Goal: Task Accomplishment & Management: Complete application form

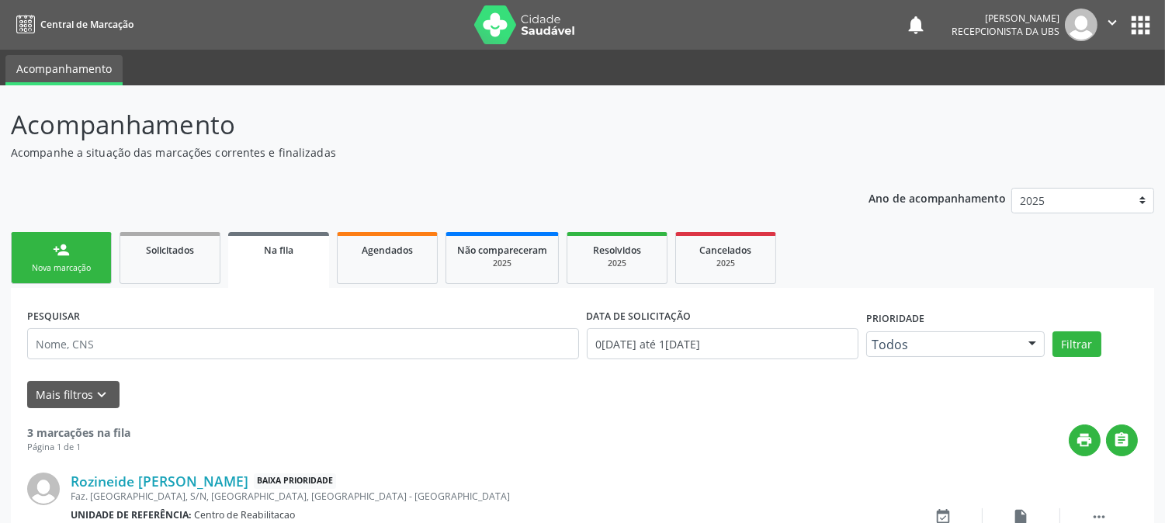
click at [80, 252] on link "person_add Nova marcação" at bounding box center [61, 258] width 101 height 52
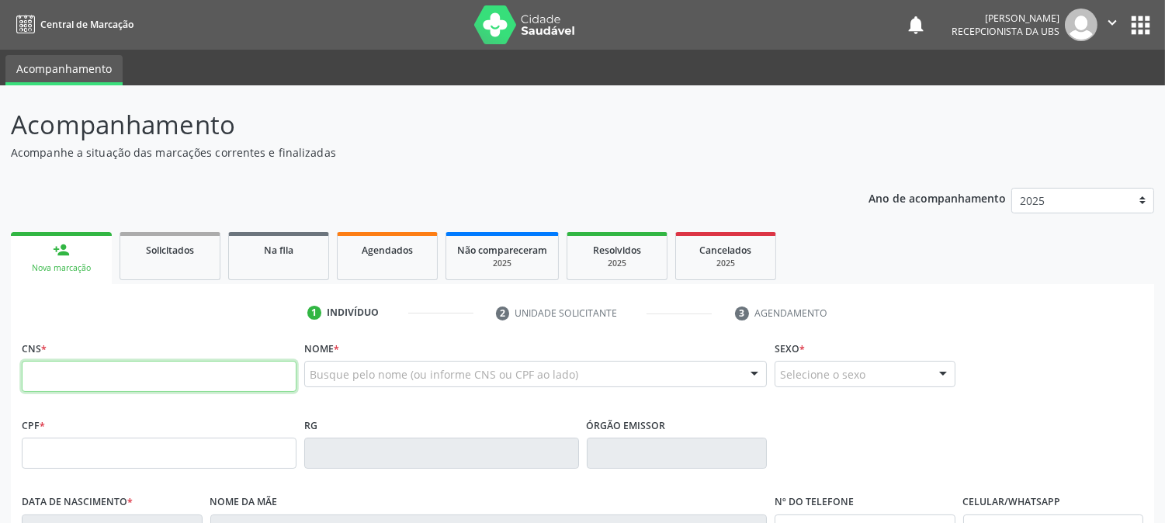
click at [82, 376] on input "text" at bounding box center [159, 376] width 275 height 31
type input "898 0034 1862 0061"
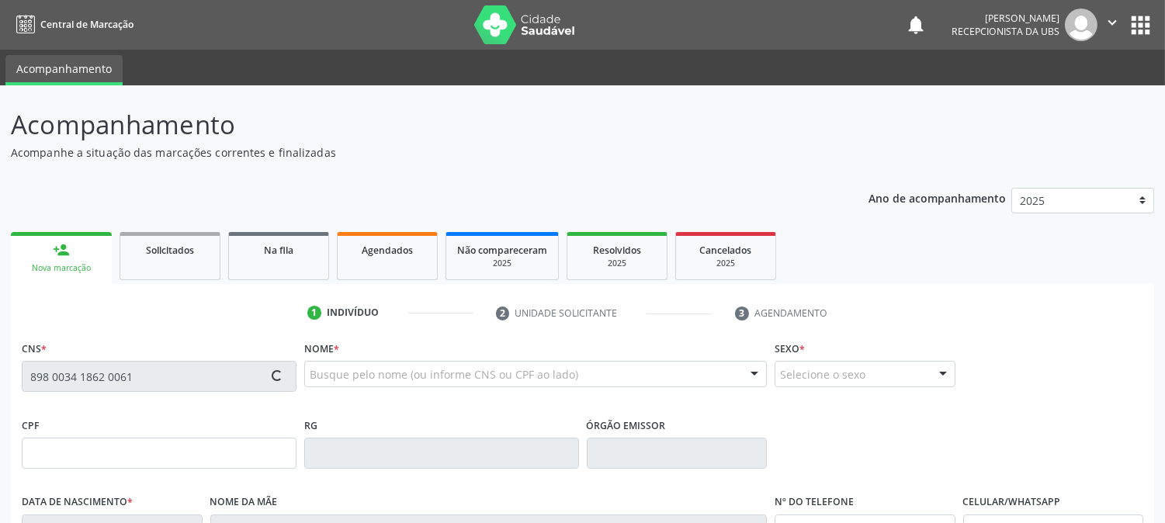
type input "20/[DATE]"
type input "[PERSON_NAME]"
type input "[PHONE_NUMBER]"
type input "S/N"
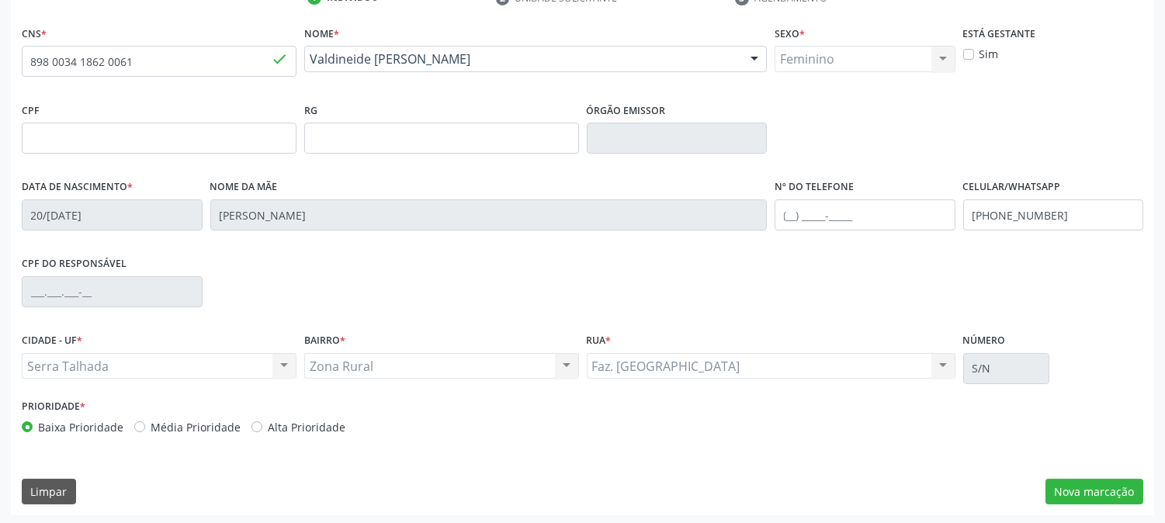
scroll to position [317, 0]
click at [1060, 485] on button "Nova marcação" at bounding box center [1095, 490] width 98 height 26
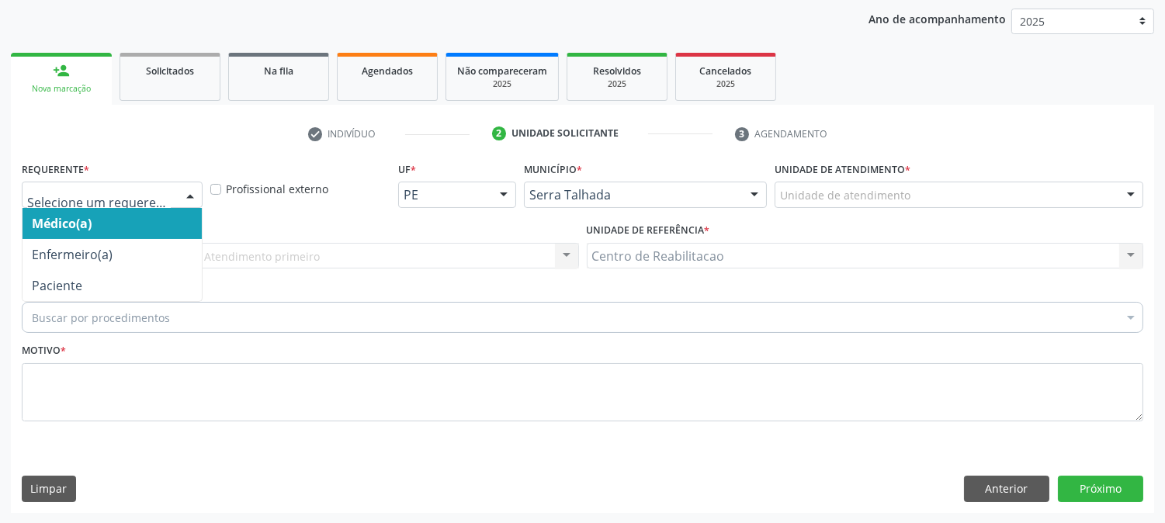
click at [172, 203] on div at bounding box center [112, 195] width 181 height 26
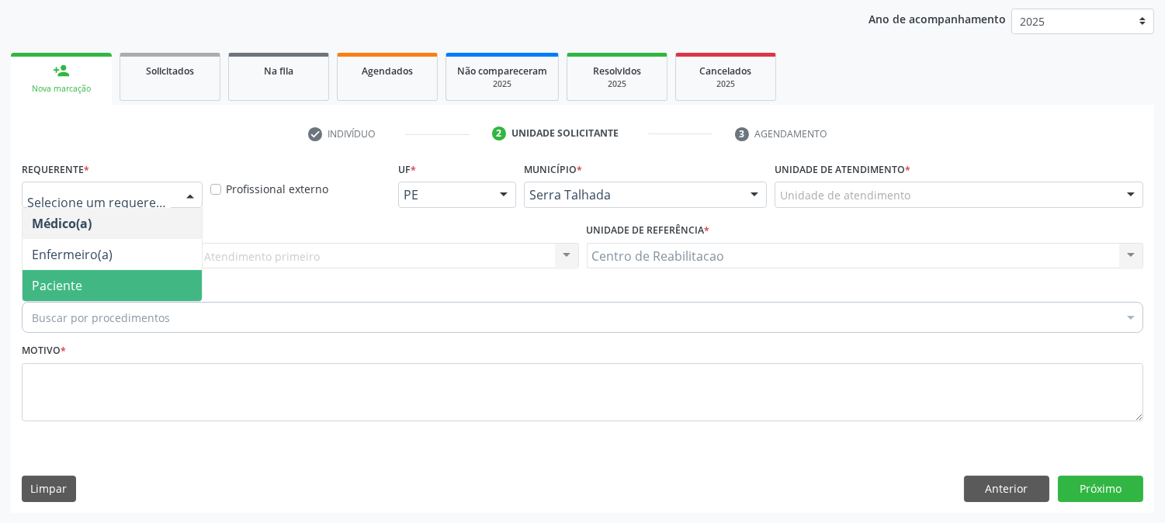
click at [99, 277] on span "Paciente" at bounding box center [112, 285] width 179 height 31
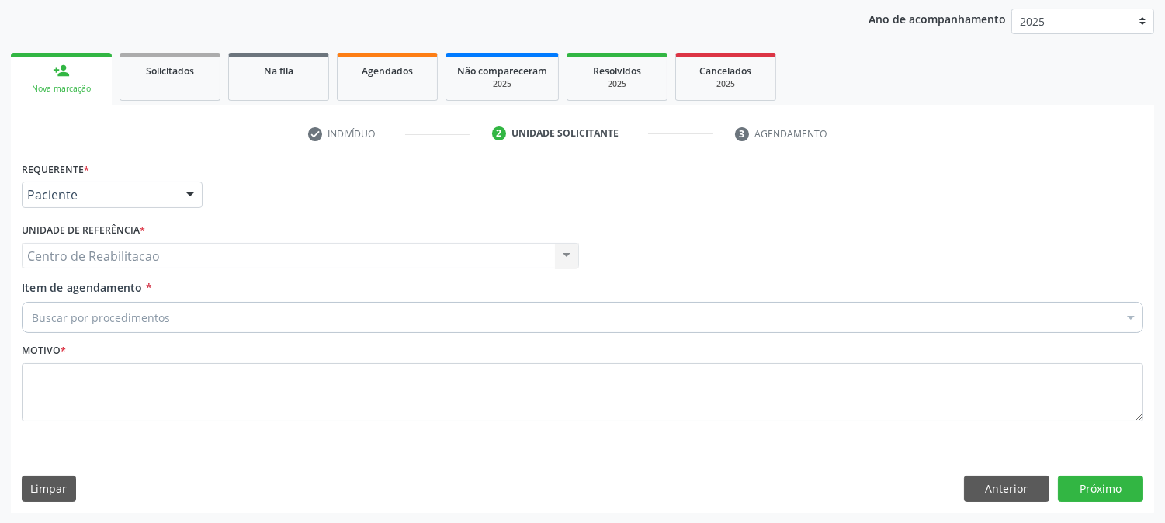
click at [103, 259] on div "Centro de Reabilitacao Centro de Reabilitacao Nenhum resultado encontrado para:…" at bounding box center [300, 256] width 557 height 26
click at [95, 304] on div "Buscar por procedimentos" at bounding box center [583, 317] width 1122 height 31
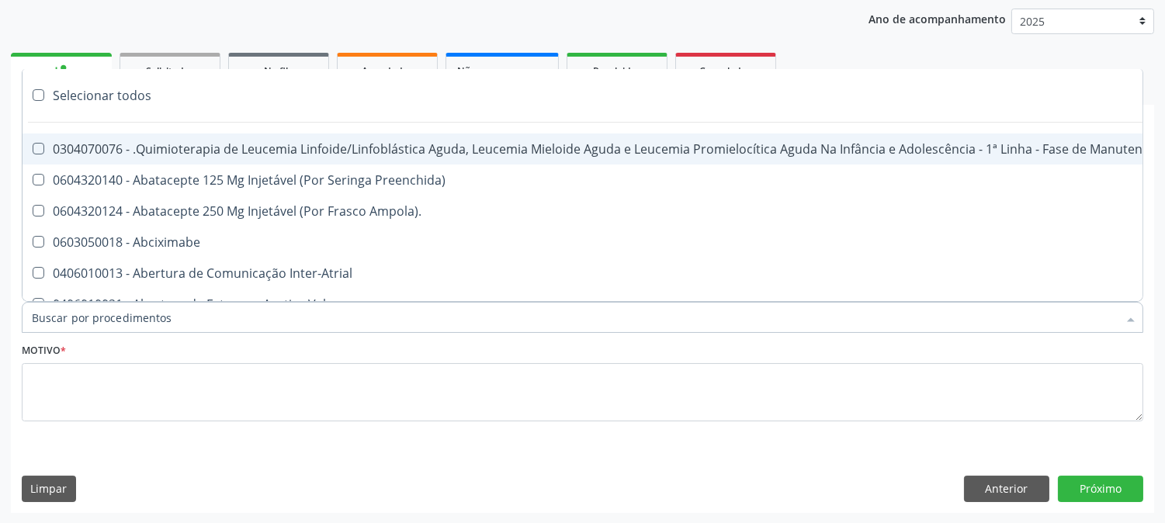
click at [98, 332] on div "Item de agendamento * Selecionar todos 0304070076 - .Quimioterapia de Leucemia …" at bounding box center [582, 309] width 1129 height 60
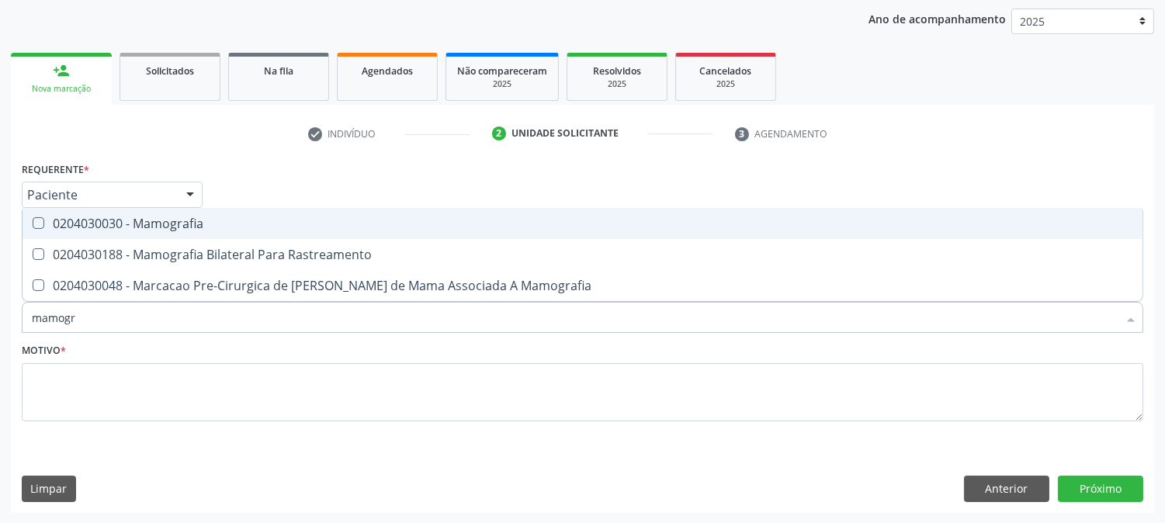
type input "mamogra"
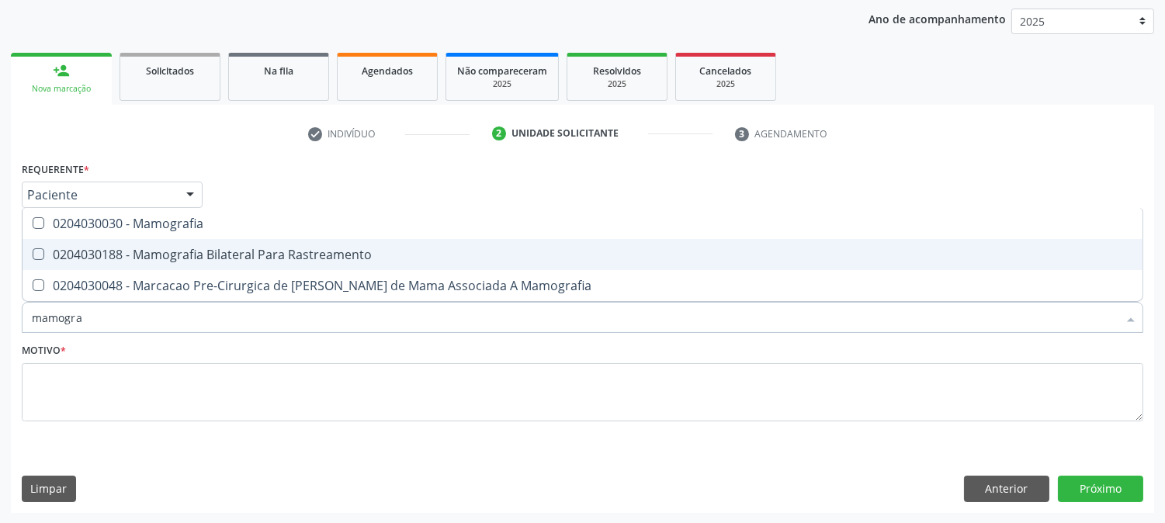
click at [35, 252] on Rastreamento at bounding box center [39, 254] width 12 height 12
click at [33, 252] on Rastreamento "checkbox" at bounding box center [28, 254] width 10 height 10
checkbox Rastreamento "true"
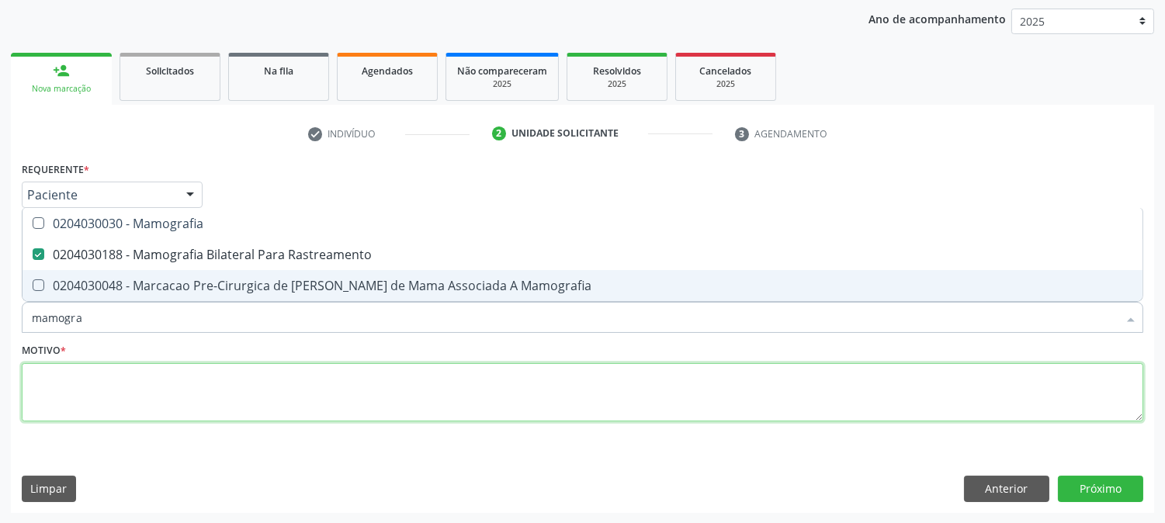
click at [67, 376] on textarea at bounding box center [583, 392] width 1122 height 59
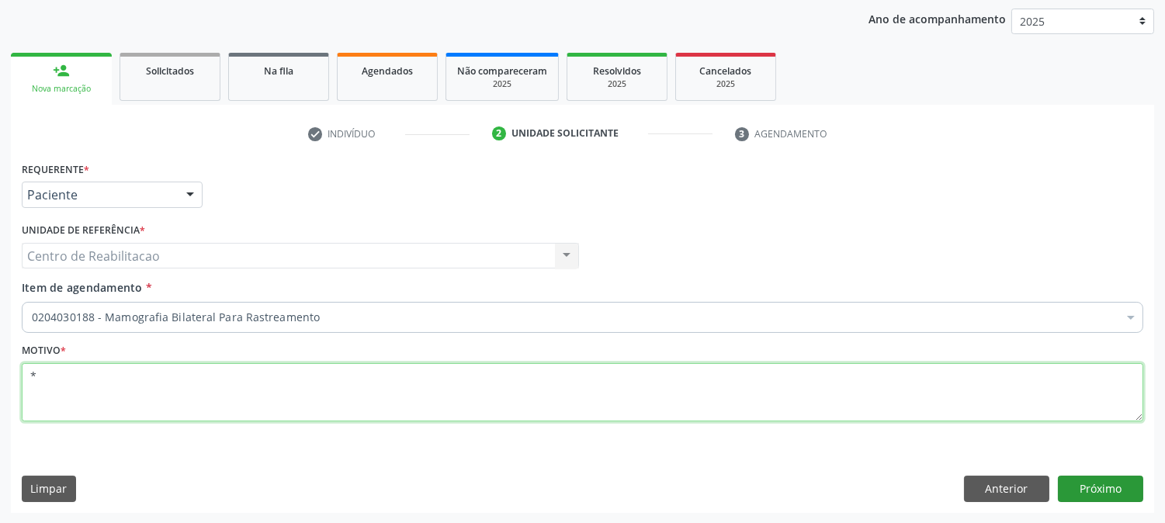
type textarea "*"
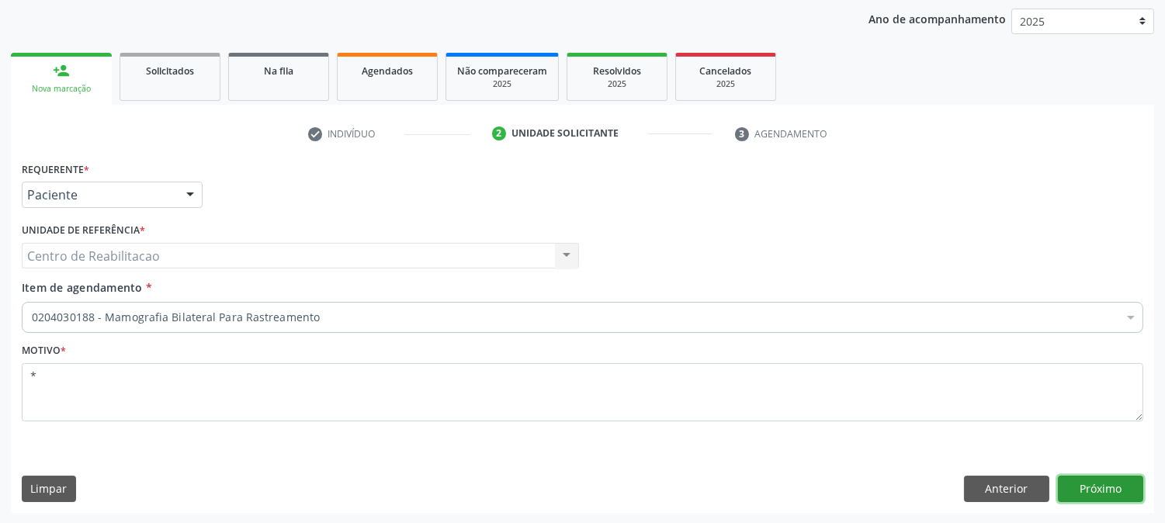
click at [1112, 489] on button "Próximo" at bounding box center [1100, 489] width 85 height 26
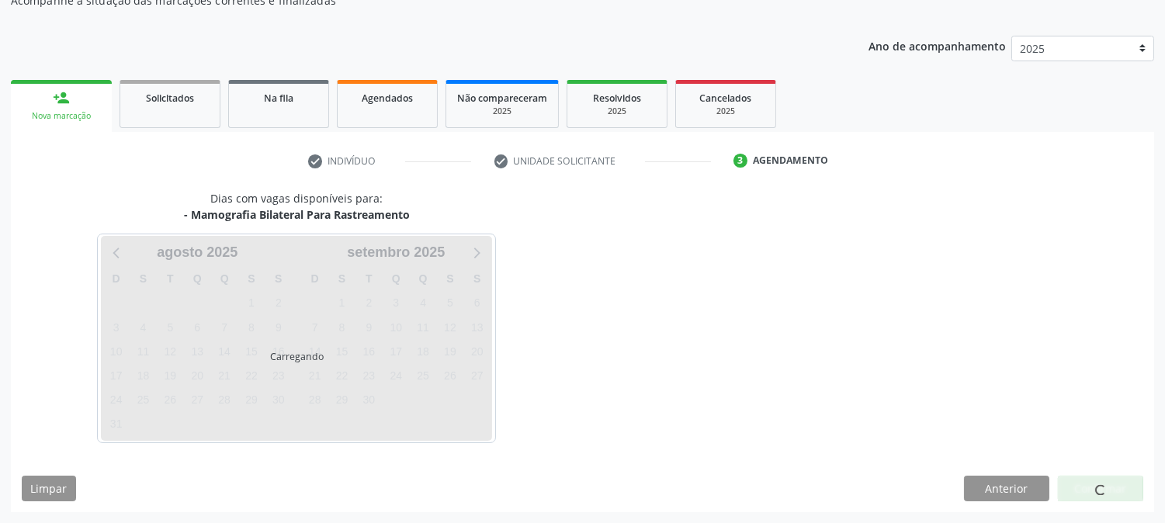
scroll to position [151, 0]
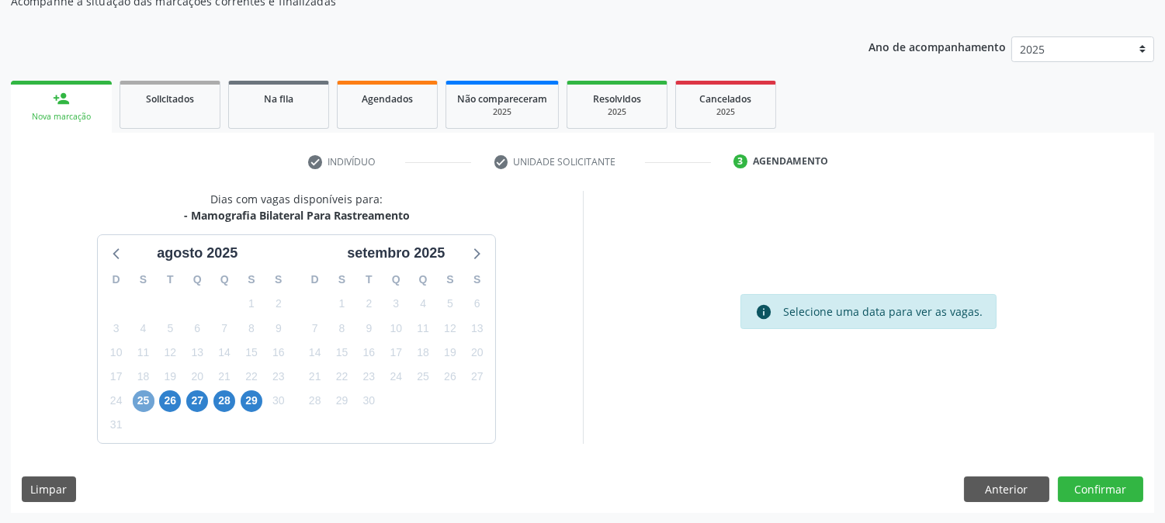
click at [141, 393] on span "25" at bounding box center [144, 401] width 22 height 22
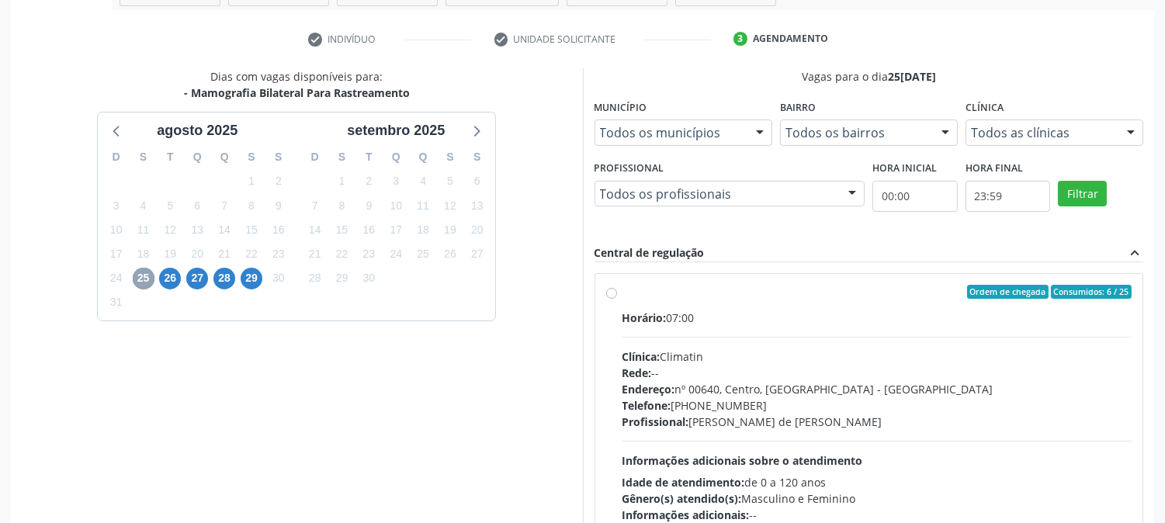
scroll to position [324, 0]
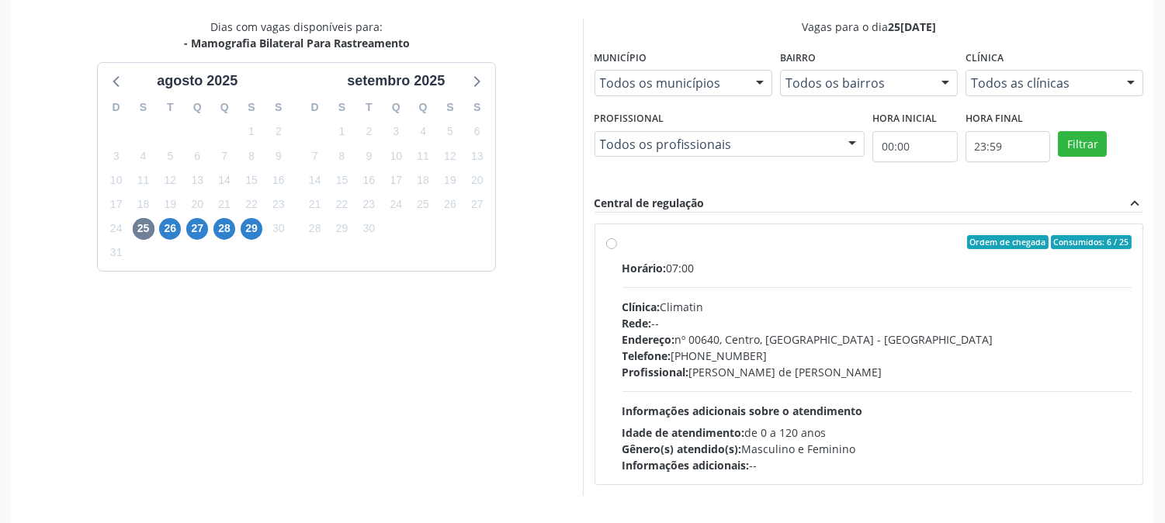
click at [623, 239] on label "Ordem de chegada Consumidos: 6 / 25 Horário: 07:00 Clínica: Climatin Rede: -- E…" at bounding box center [878, 354] width 510 height 238
click at [613, 239] on input "Ordem de chegada Consumidos: 6 / 25 Horário: 07:00 Clínica: Climatin Rede: -- E…" at bounding box center [611, 242] width 11 height 14
radio input "true"
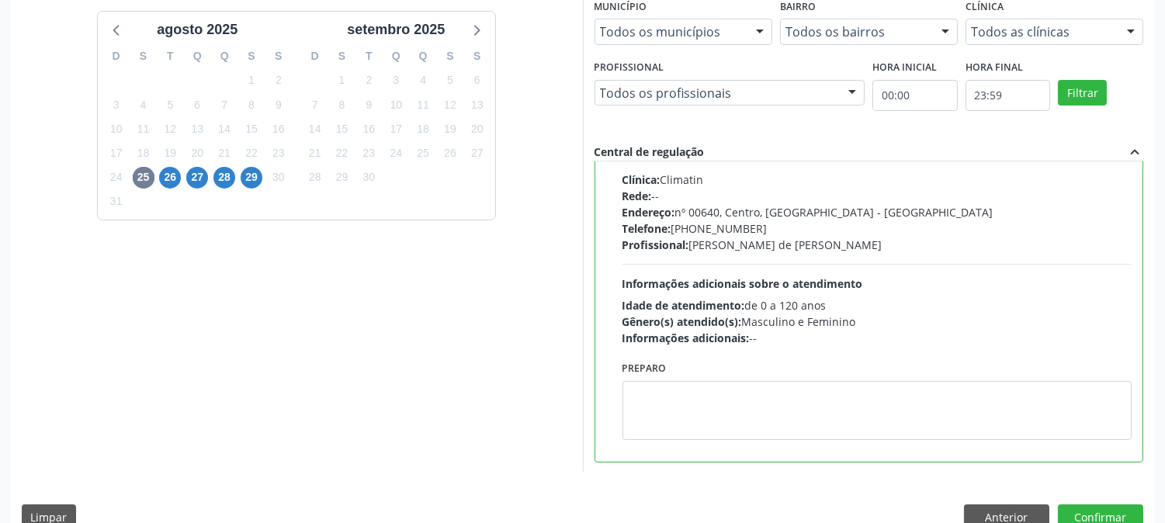
scroll to position [404, 0]
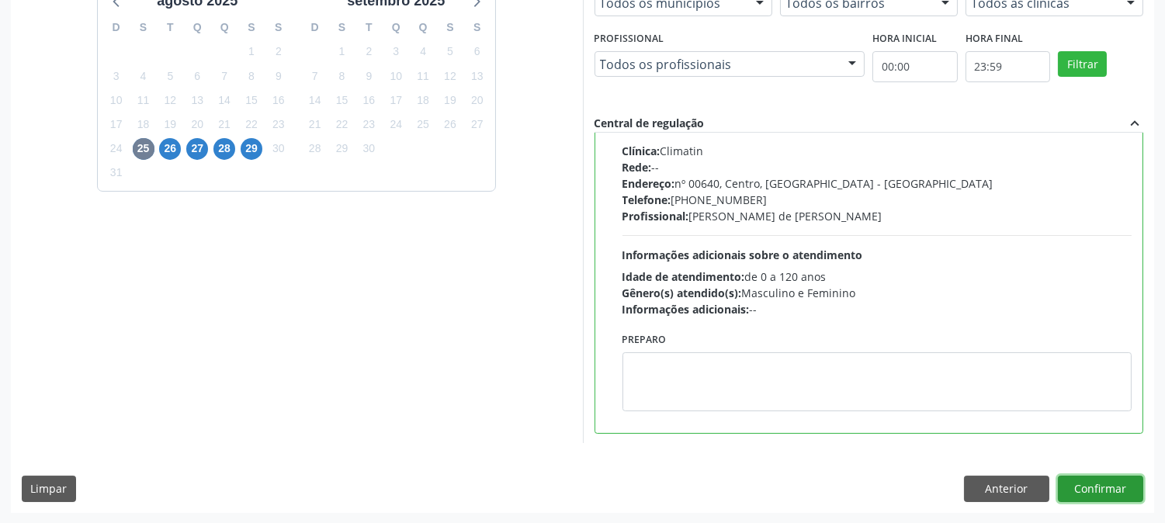
click at [1105, 485] on button "Confirmar" at bounding box center [1100, 489] width 85 height 26
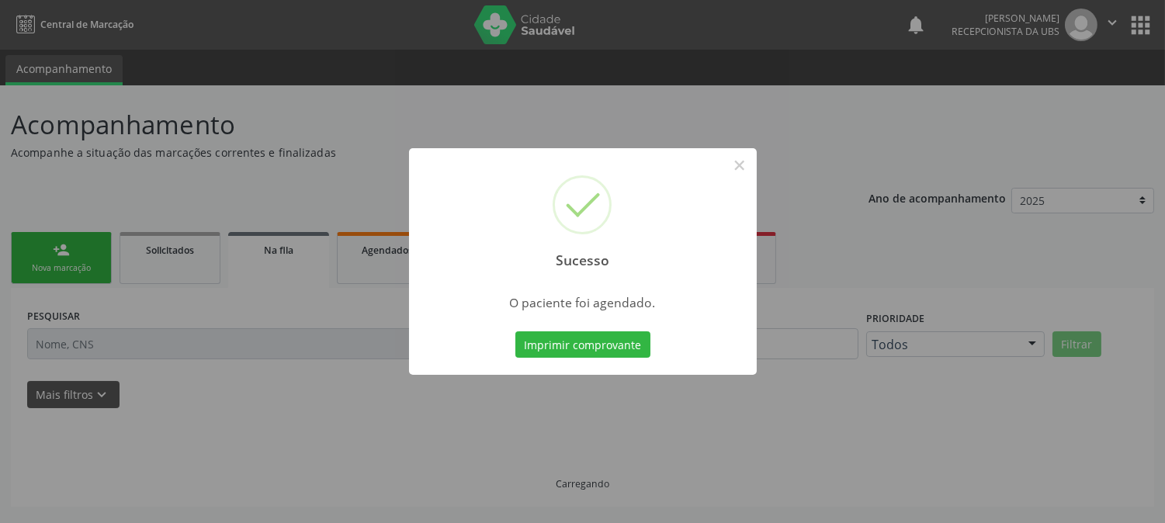
scroll to position [0, 0]
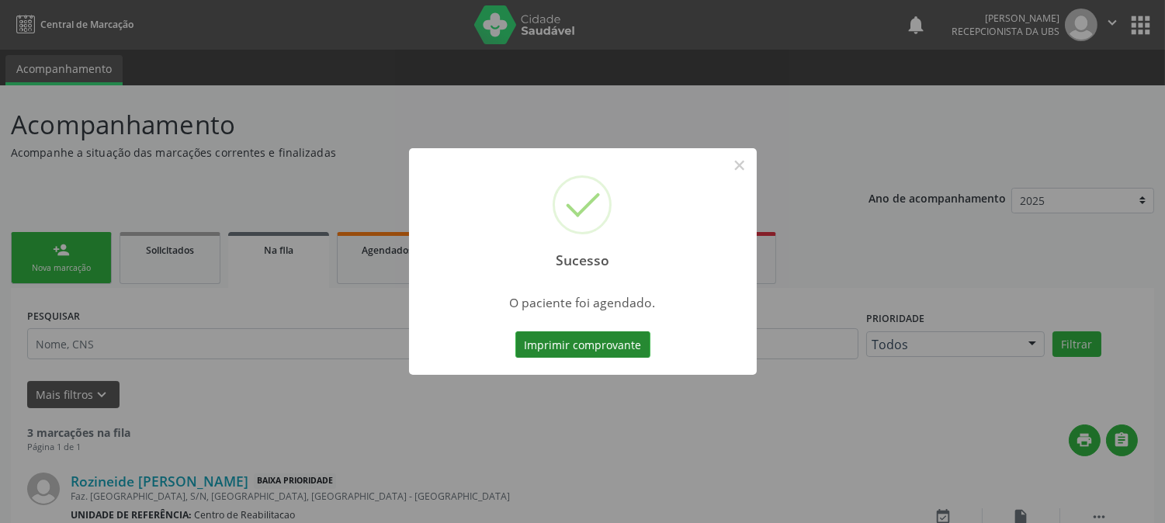
click at [599, 344] on button "Imprimir comprovante" at bounding box center [582, 344] width 135 height 26
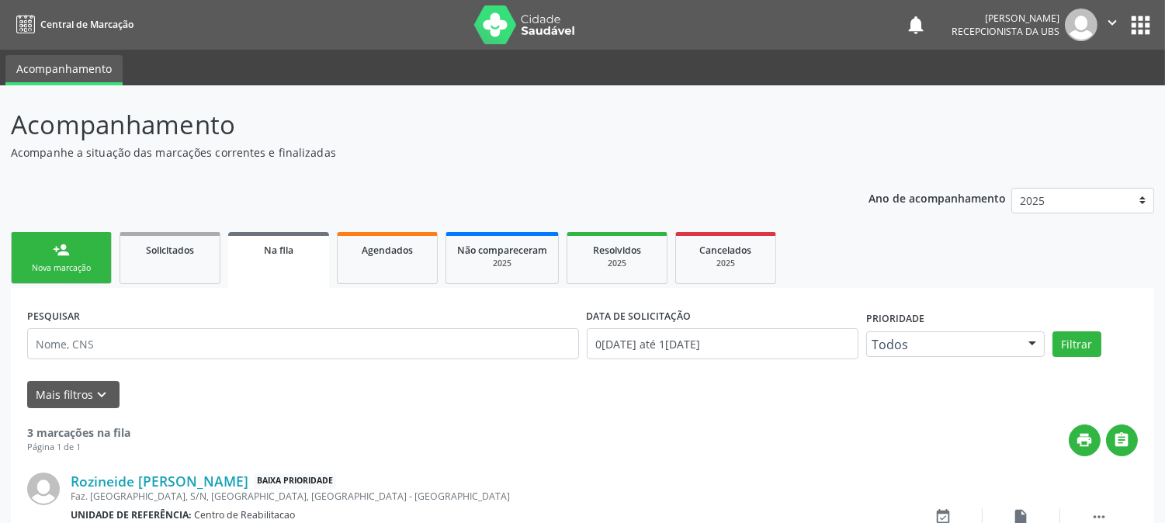
click at [62, 252] on div "person_add" at bounding box center [61, 249] width 17 height 17
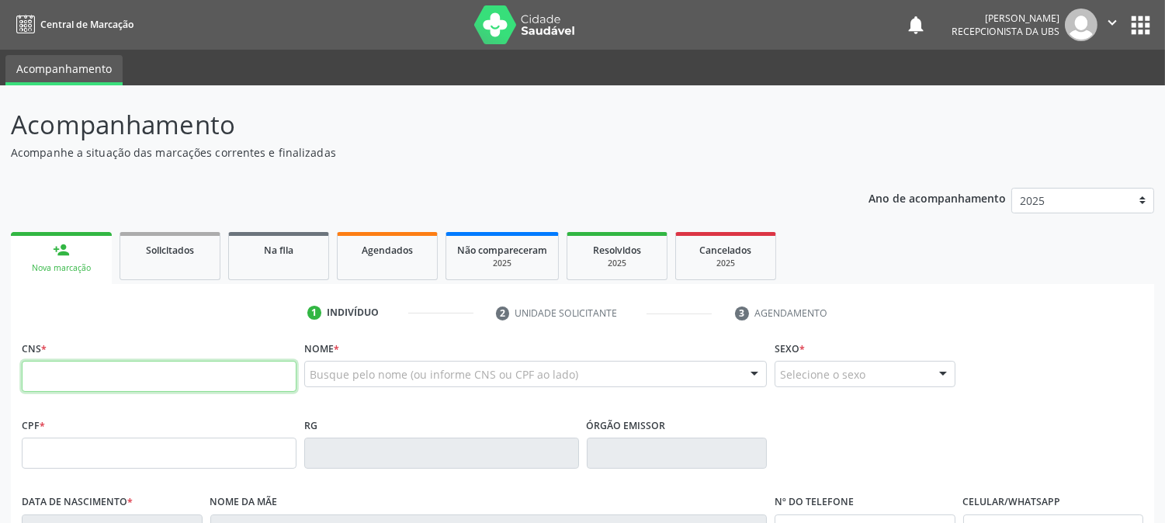
click at [146, 365] on input "text" at bounding box center [159, 376] width 275 height 31
type input "898 0034 1862 0061"
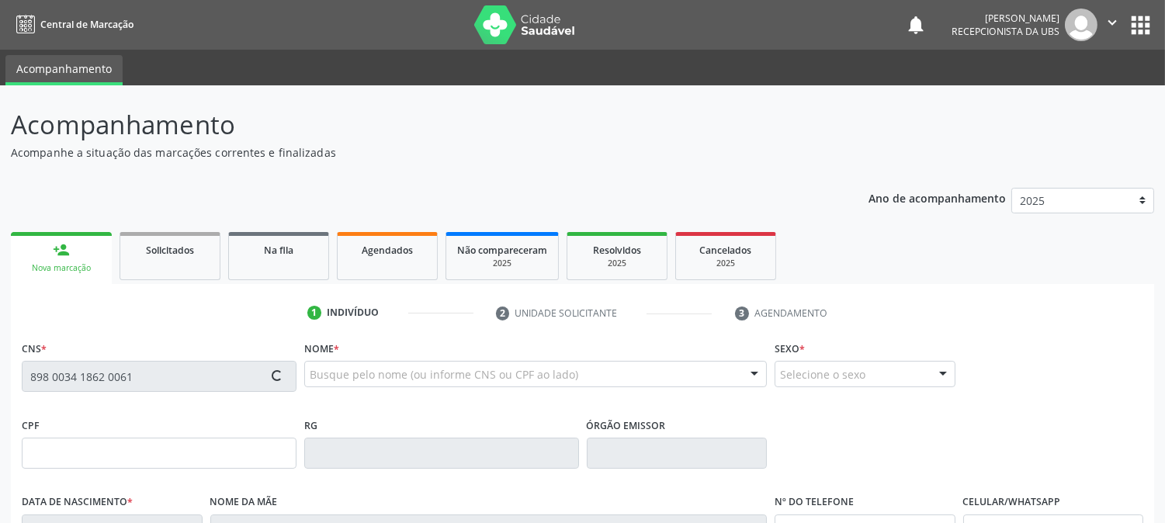
type input "20/[DATE]"
type input "[PERSON_NAME]"
type input "[PHONE_NUMBER]"
type input "S/N"
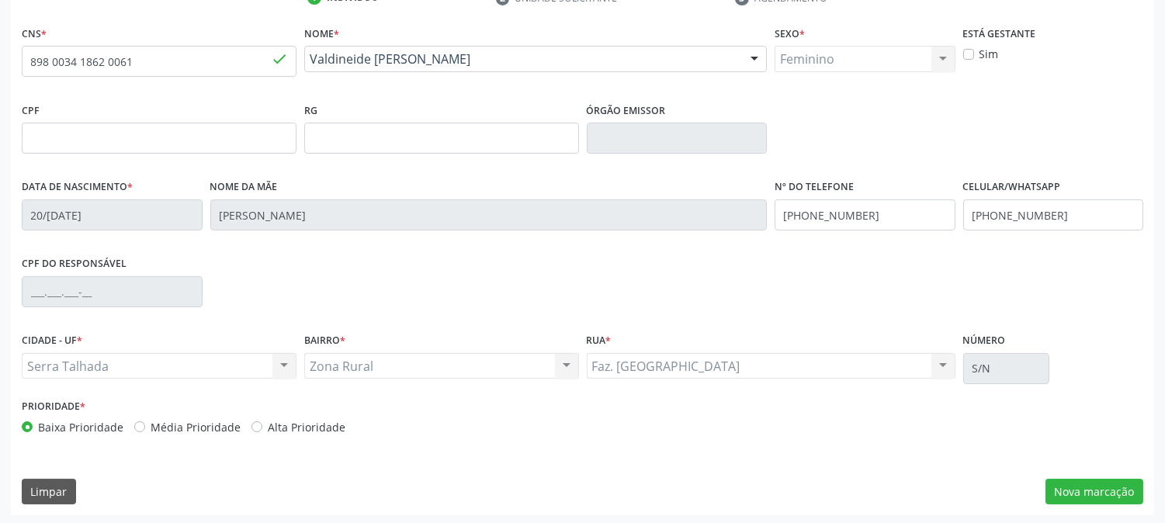
scroll to position [317, 0]
click at [1097, 494] on button "Nova marcação" at bounding box center [1095, 490] width 98 height 26
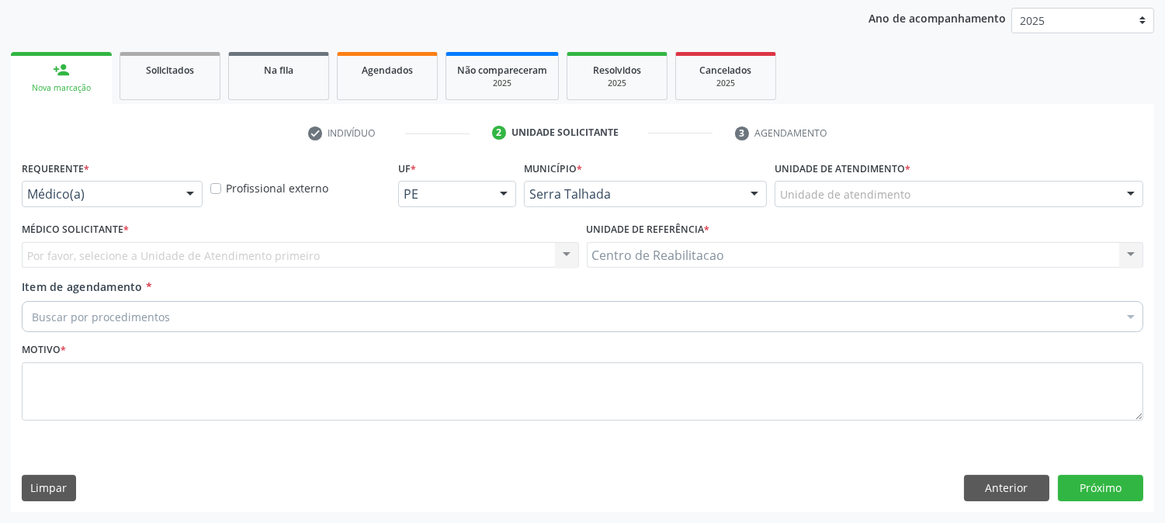
scroll to position [179, 0]
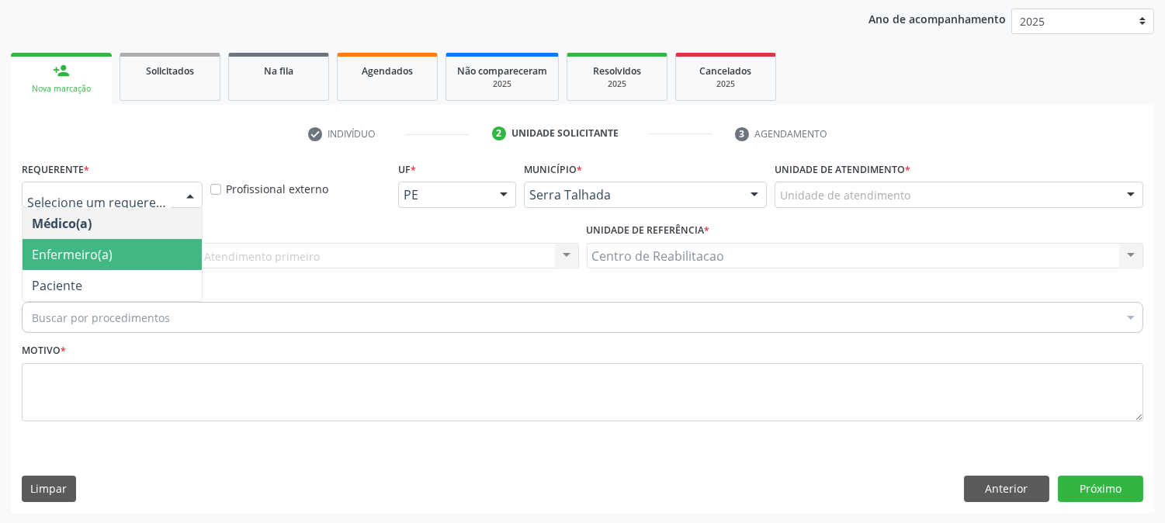
click at [110, 246] on span "Enfermeiro(a)" at bounding box center [72, 254] width 81 height 17
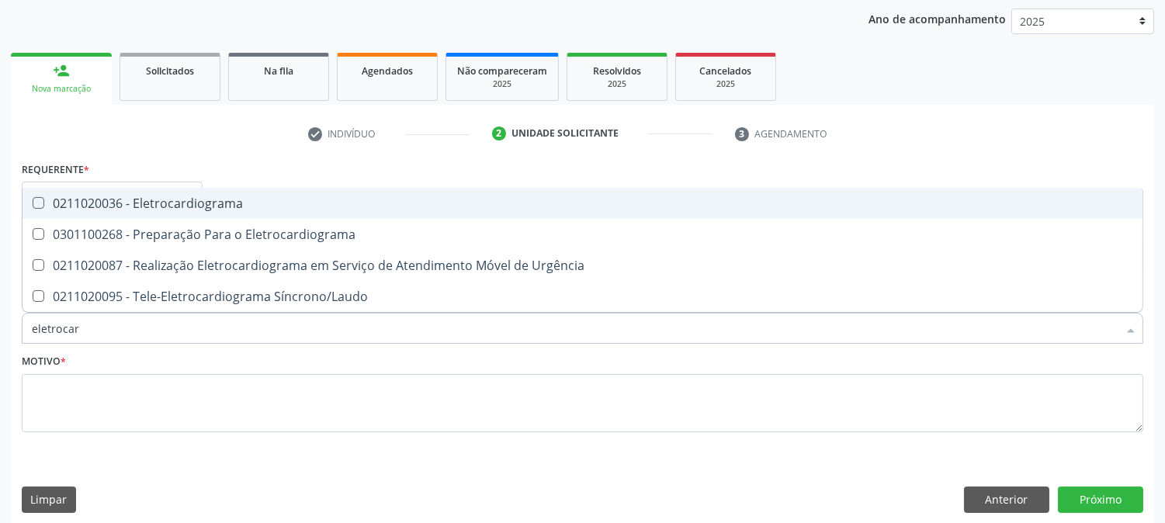
type input "eletrocard"
click at [33, 204] on Eletrocardiograma at bounding box center [39, 203] width 12 height 12
click at [33, 204] on Eletrocardiograma "checkbox" at bounding box center [28, 203] width 10 height 10
checkbox Eletrocardiograma "true"
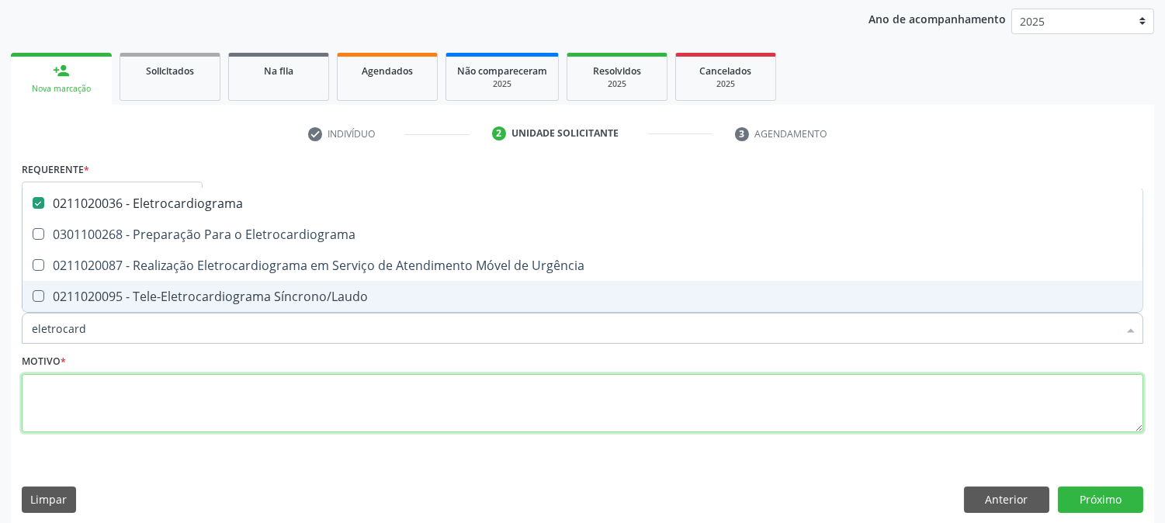
click at [79, 383] on textarea at bounding box center [583, 403] width 1122 height 59
checkbox Eletrocardiograma "true"
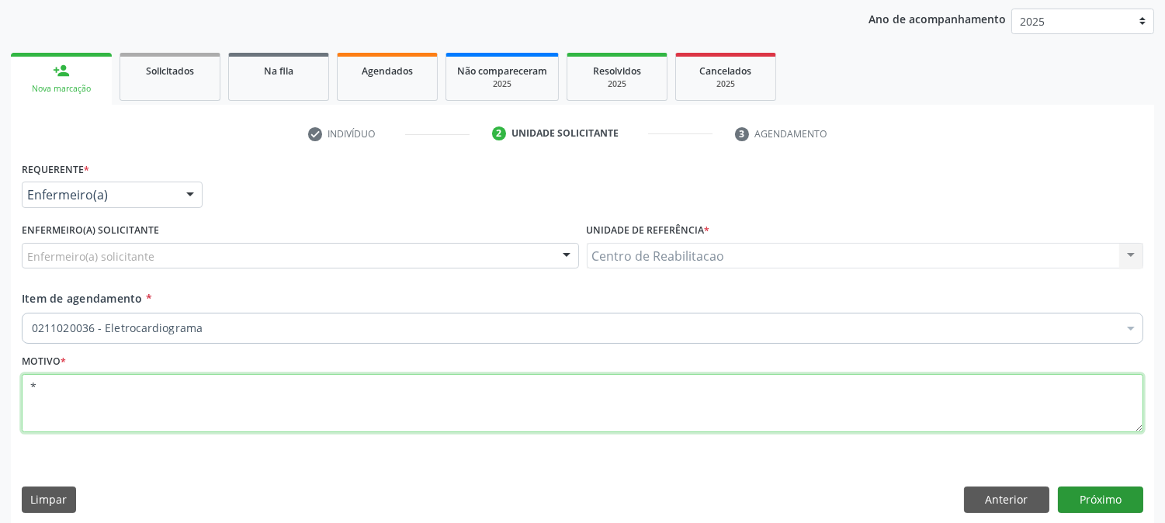
type textarea "*"
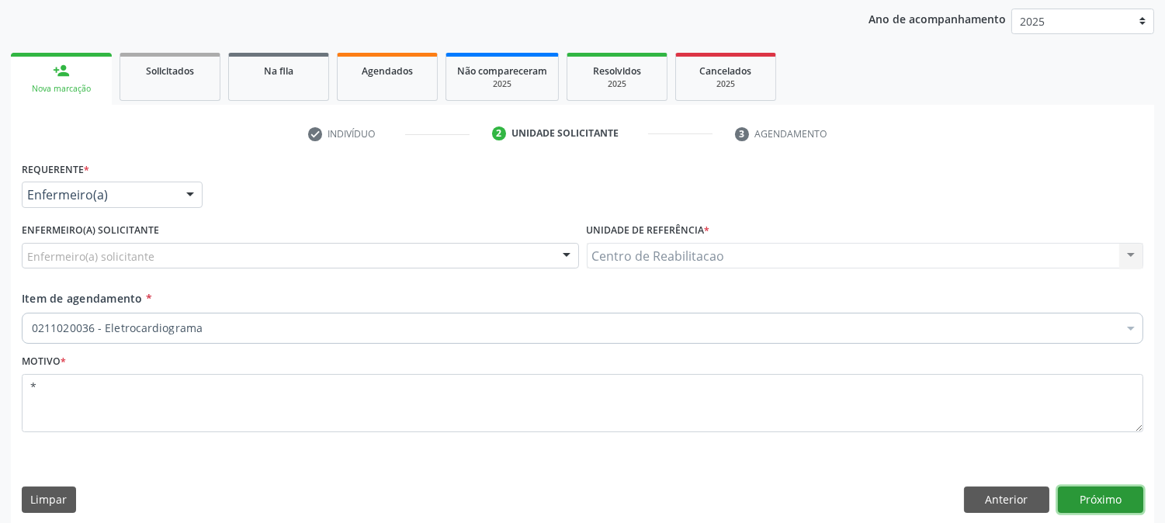
click at [1091, 503] on button "Próximo" at bounding box center [1100, 500] width 85 height 26
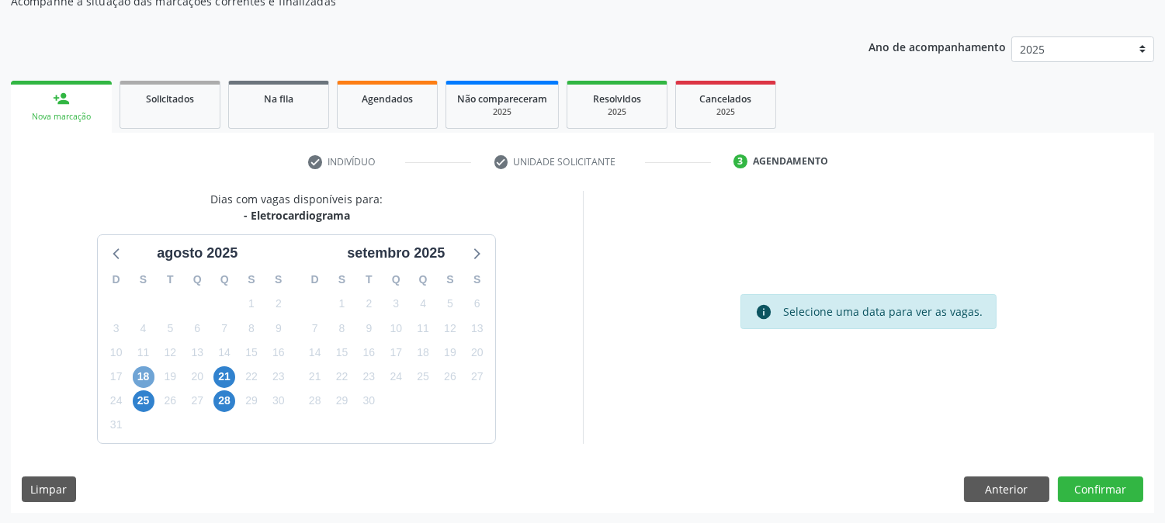
click at [140, 371] on span "18" at bounding box center [144, 377] width 22 height 22
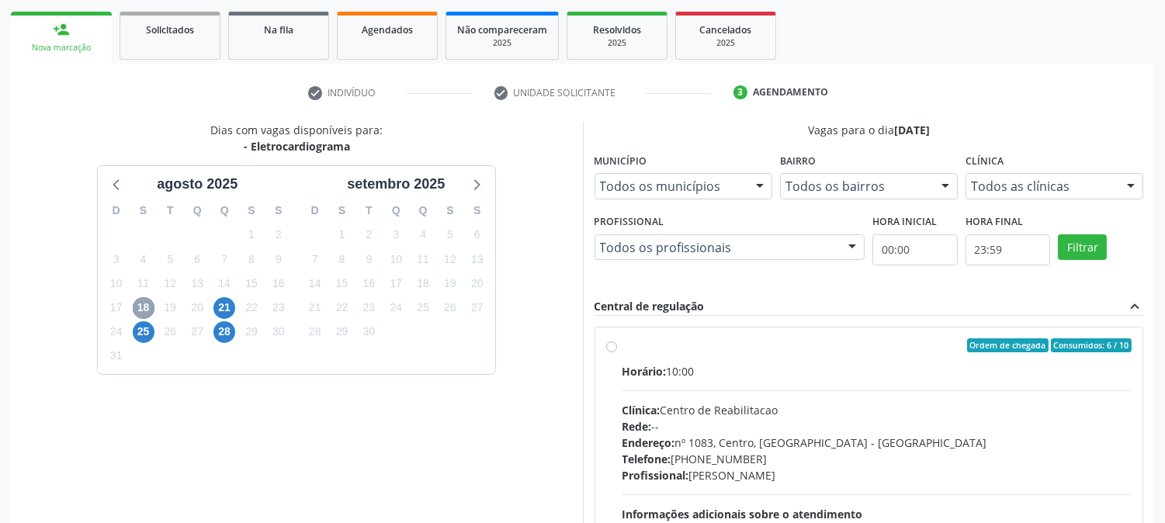
scroll to position [324, 0]
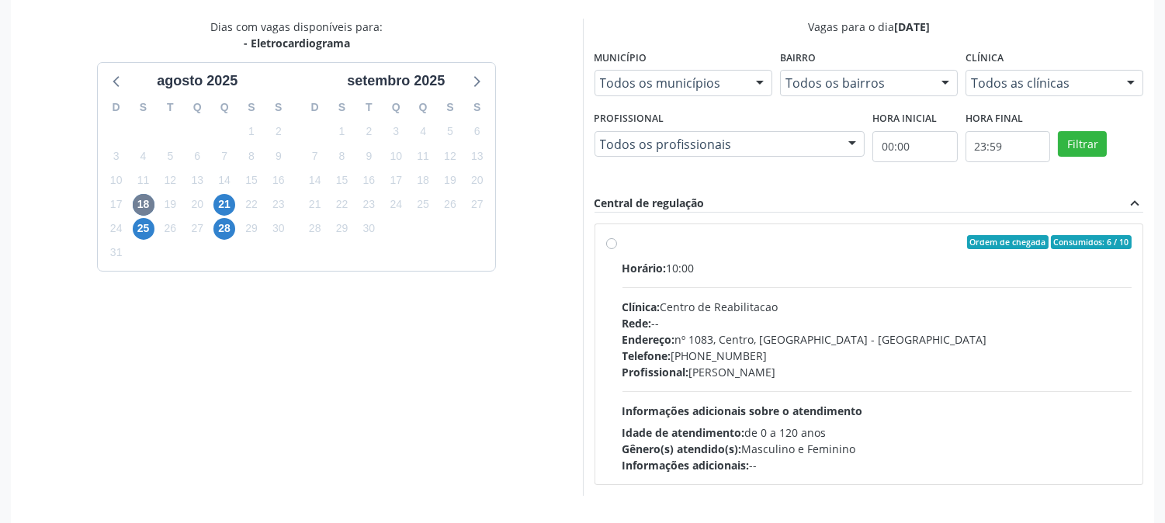
click at [623, 256] on label "Ordem de chegada Consumidos: 6 / 10 Horário: 10:00 Clínica: Centro de Reabilita…" at bounding box center [878, 354] width 510 height 238
click at [617, 249] on input "Ordem de chegada Consumidos: 6 / 10 Horário: 10:00 Clínica: Centro de Reabilita…" at bounding box center [611, 242] width 11 height 14
radio input "true"
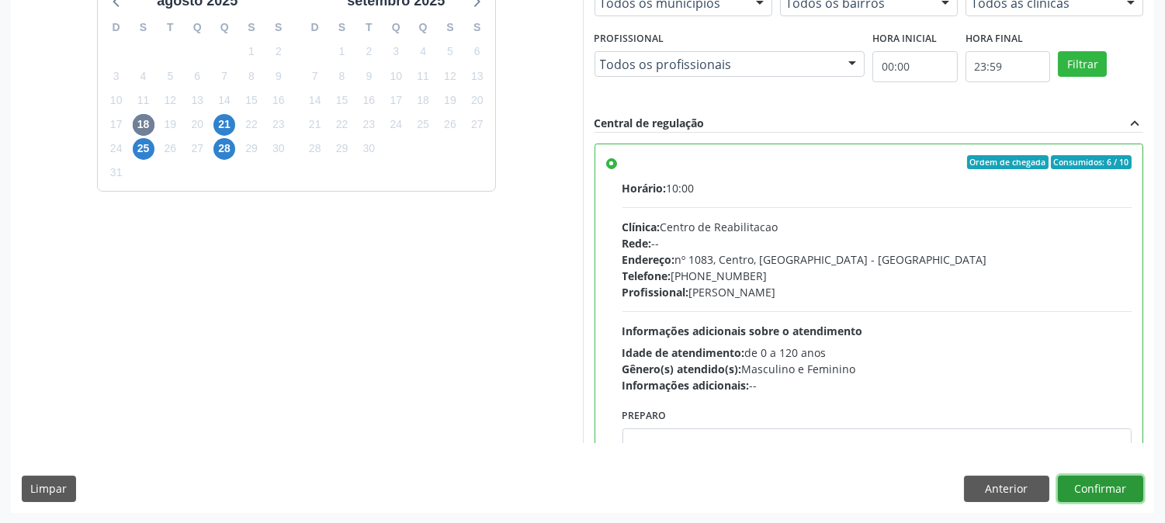
click at [1114, 490] on button "Confirmar" at bounding box center [1100, 489] width 85 height 26
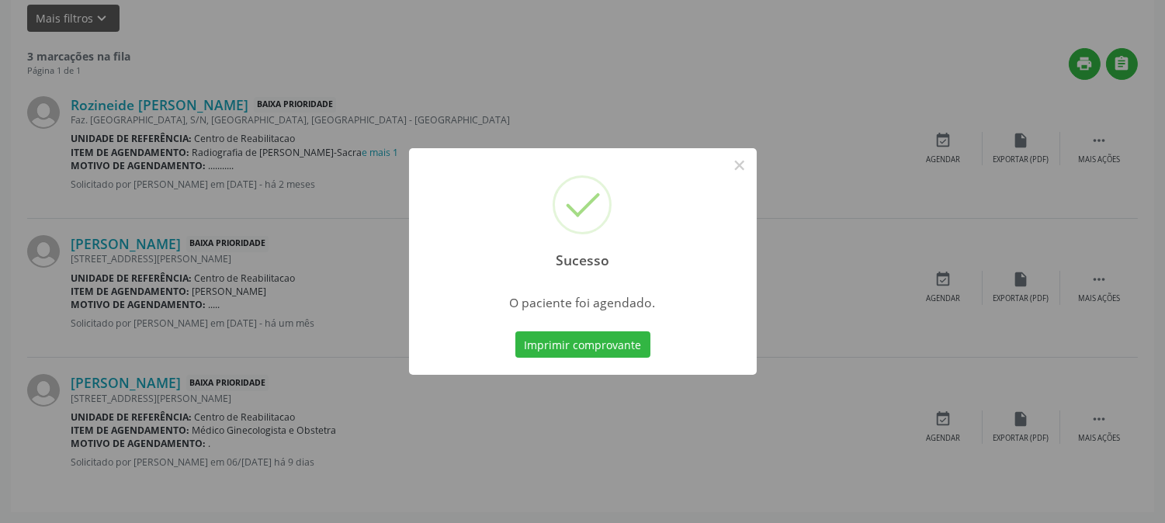
scroll to position [0, 0]
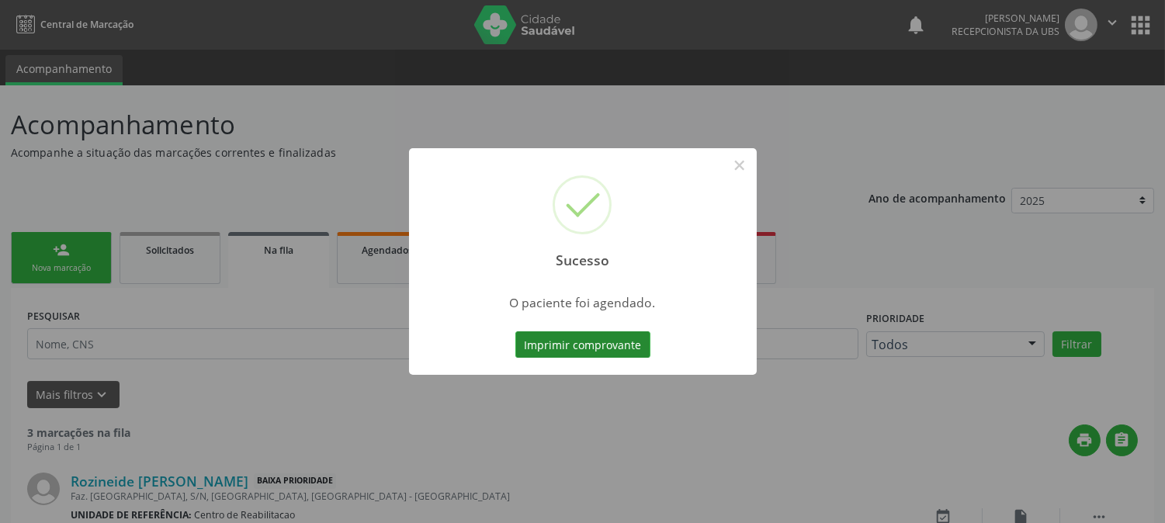
click at [564, 346] on button "Imprimir comprovante" at bounding box center [582, 344] width 135 height 26
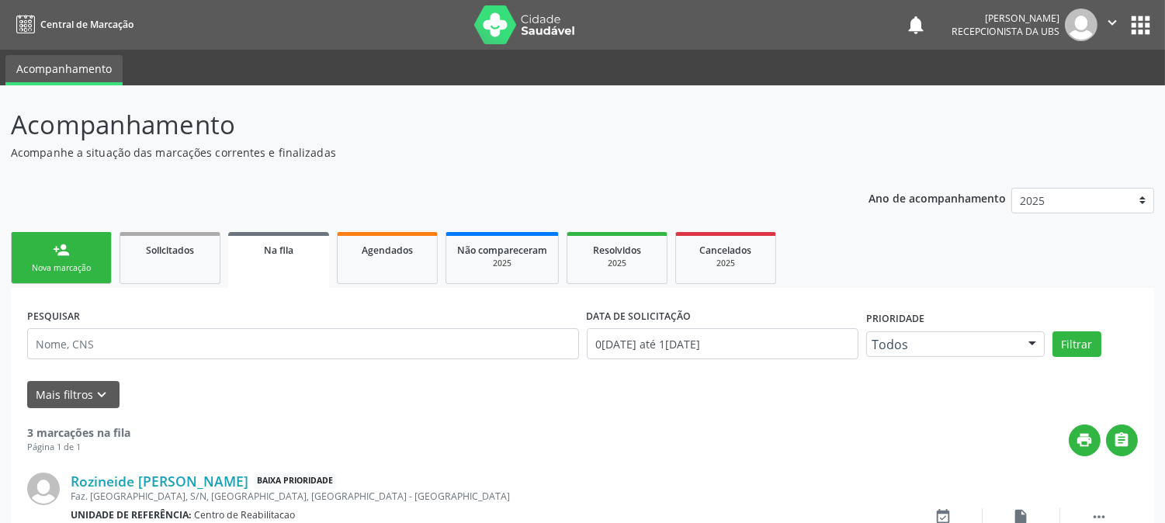
click at [56, 276] on link "person_add Nova marcação" at bounding box center [61, 258] width 101 height 52
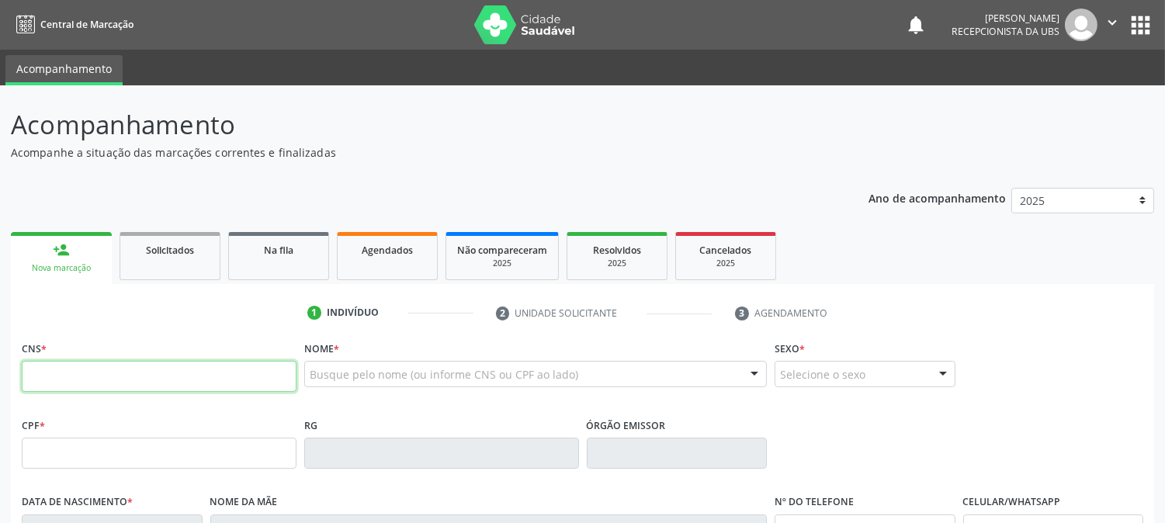
click at [83, 368] on input "text" at bounding box center [159, 376] width 275 height 31
click at [155, 383] on input "text" at bounding box center [159, 376] width 275 height 31
type input "702 6007 7069 5847"
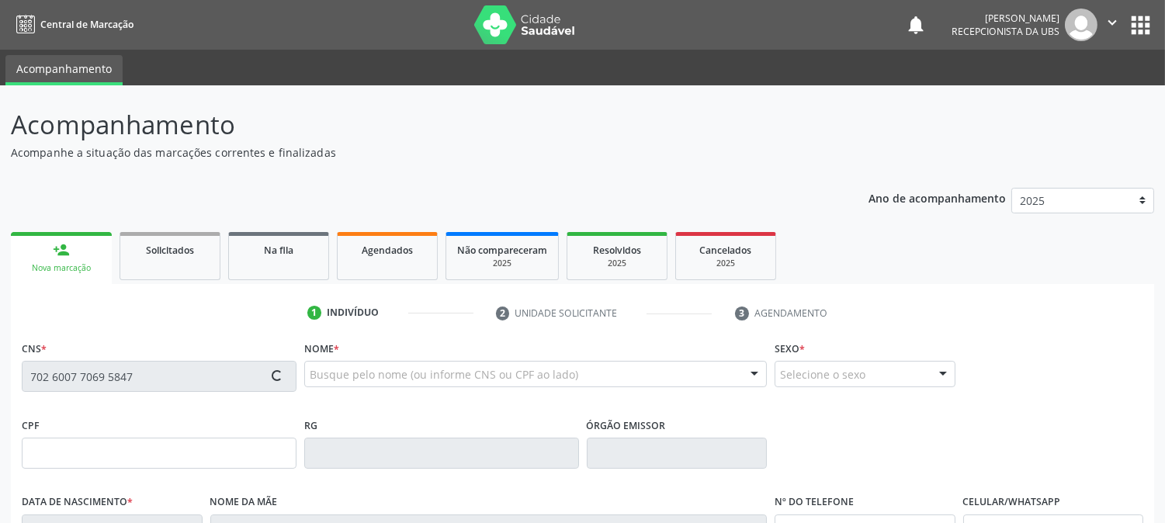
type input "151.063.714-14"
type input "[DATE]"
type input "[PERSON_NAME]"
type input "[PHONE_NUMBER]"
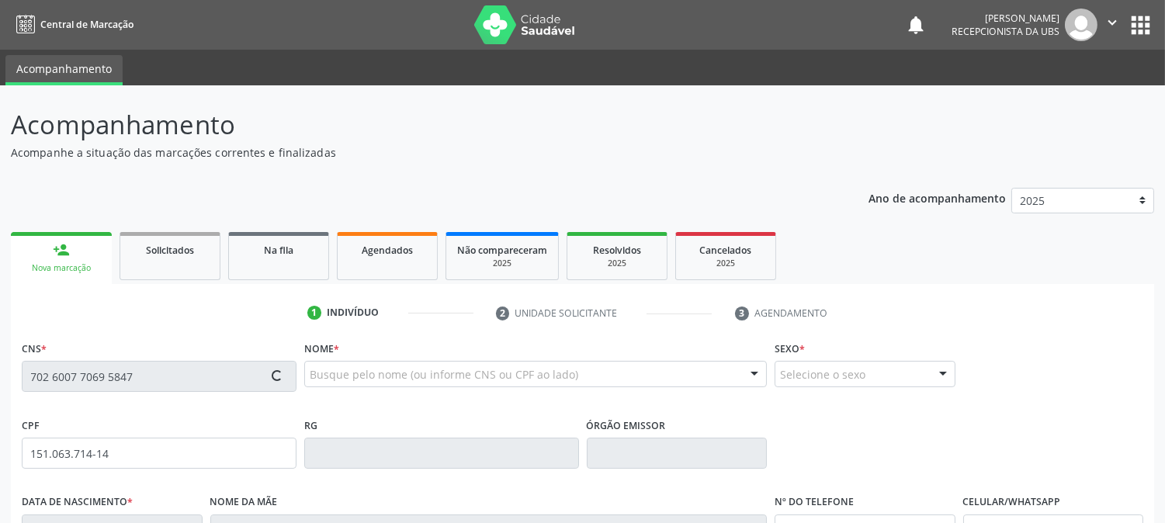
type input "042.122.324-30"
type input "S/N"
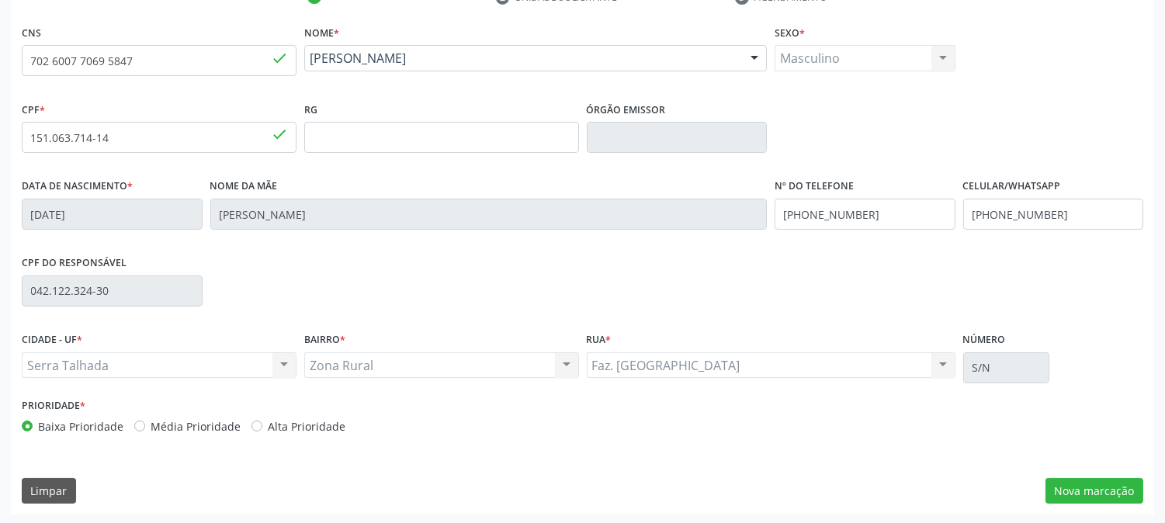
scroll to position [317, 0]
click at [1071, 483] on button "Nova marcação" at bounding box center [1095, 490] width 98 height 26
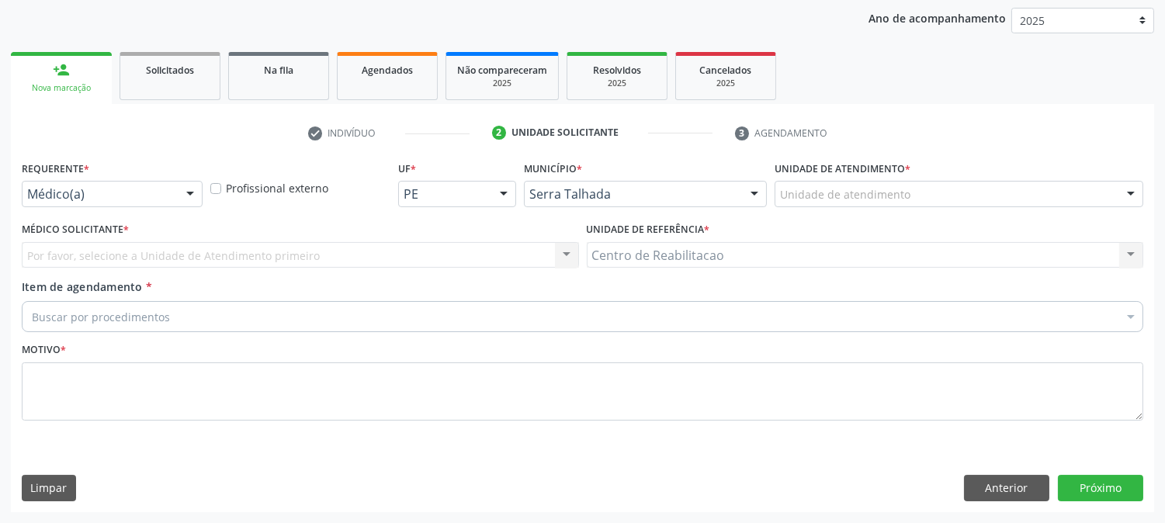
scroll to position [179, 0]
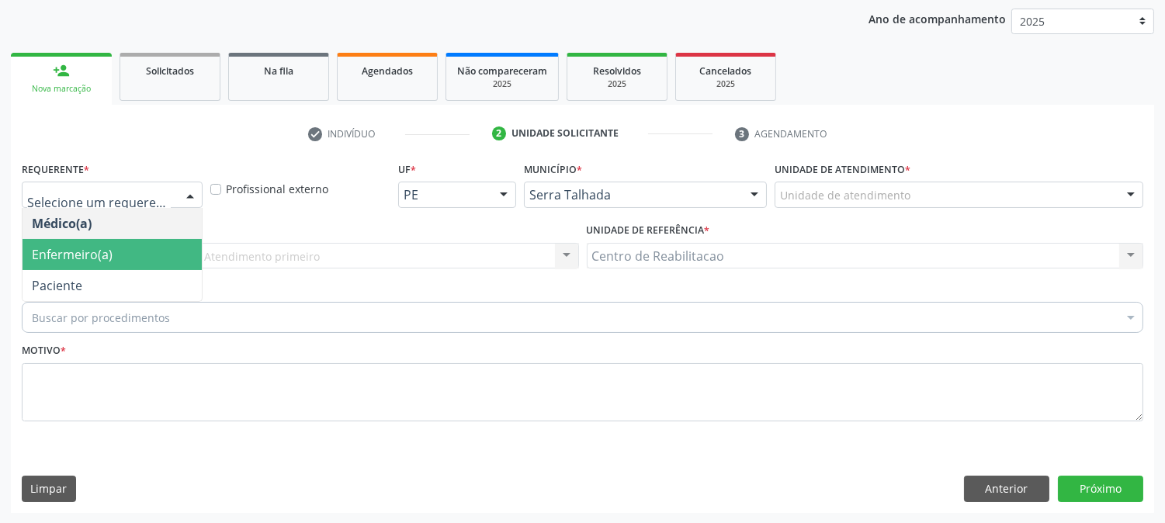
drag, startPoint x: 96, startPoint y: 245, endPoint x: 106, endPoint y: 319, distance: 74.3
click at [95, 246] on span "Enfermeiro(a)" at bounding box center [72, 254] width 81 height 17
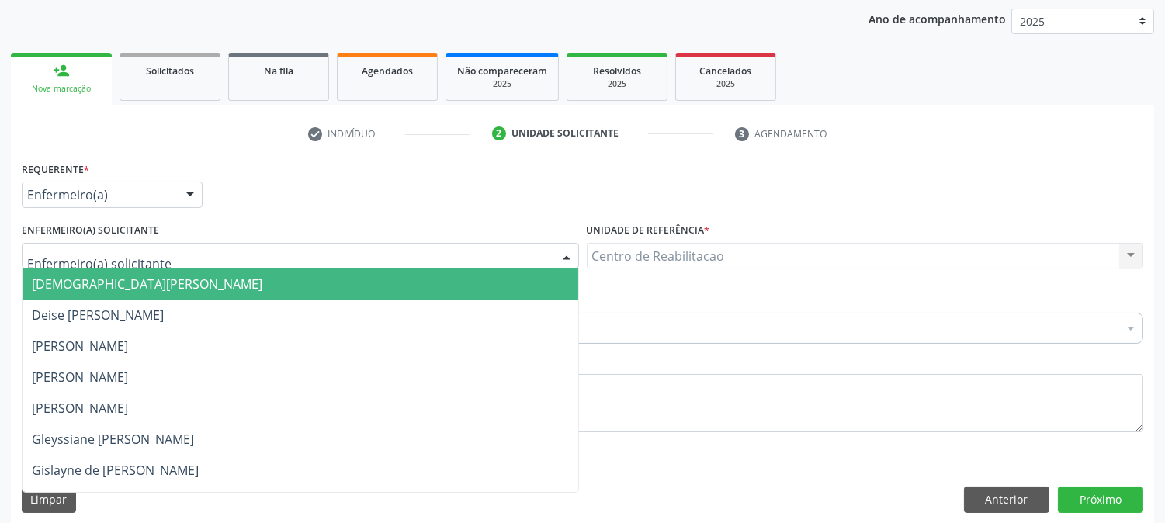
click at [110, 253] on input "text" at bounding box center [287, 263] width 520 height 31
click at [474, 251] on input "text" at bounding box center [287, 263] width 520 height 31
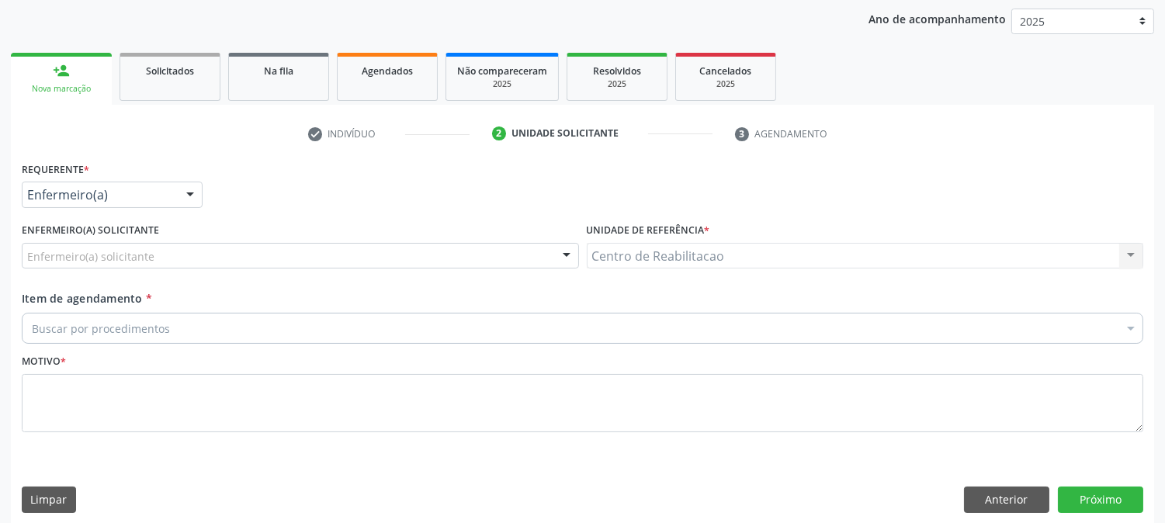
click at [421, 213] on div "Requerente * Enfermeiro(a) Médico(a) Enfermeiro(a) Paciente Nenhum resultado en…" at bounding box center [582, 188] width 1129 height 61
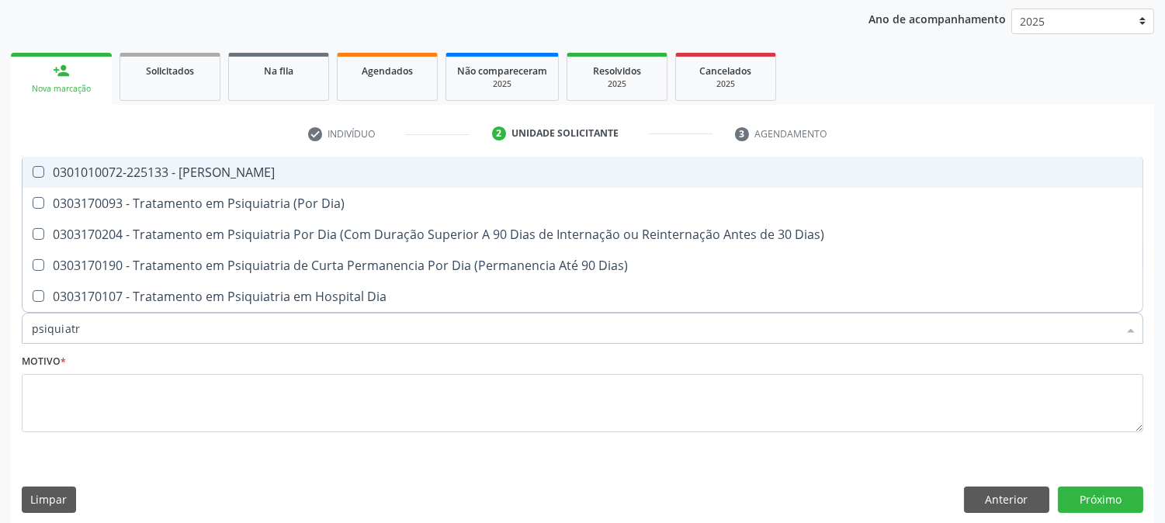
type input "psiquiatra"
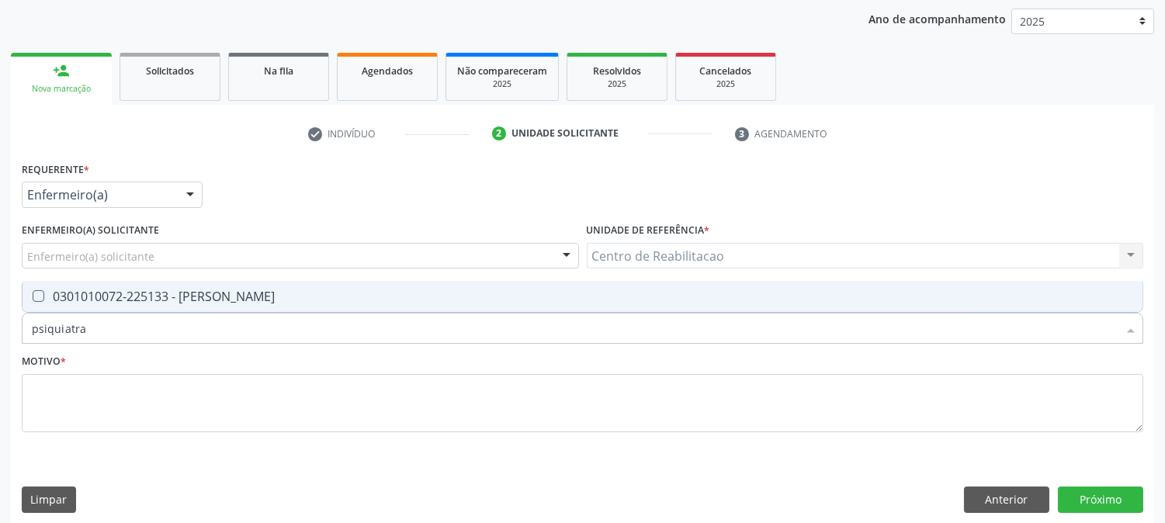
click at [31, 295] on div at bounding box center [29, 296] width 12 height 12
checkbox Psiquiatra "true"
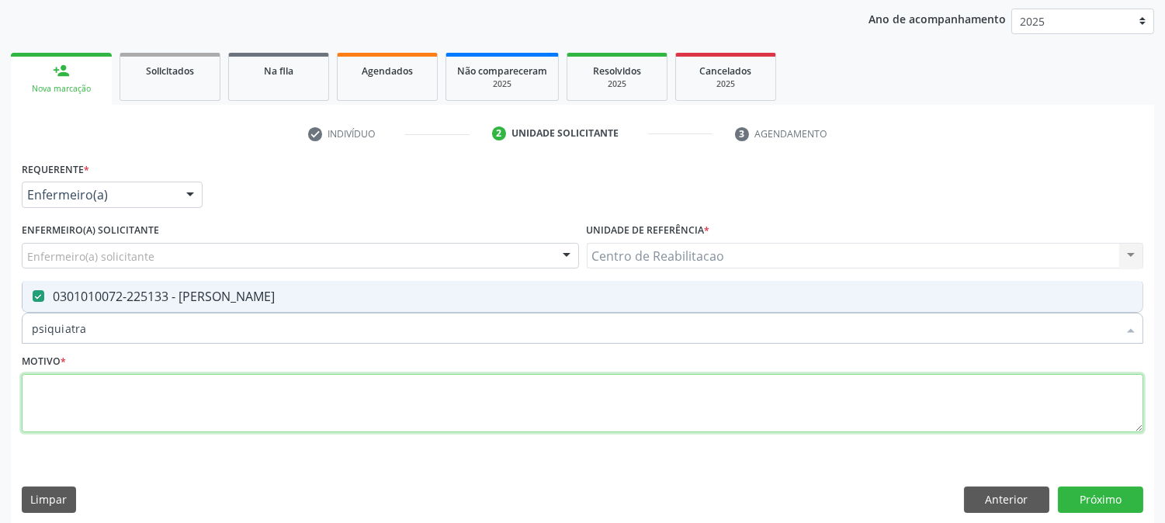
click at [71, 394] on textarea at bounding box center [583, 403] width 1122 height 59
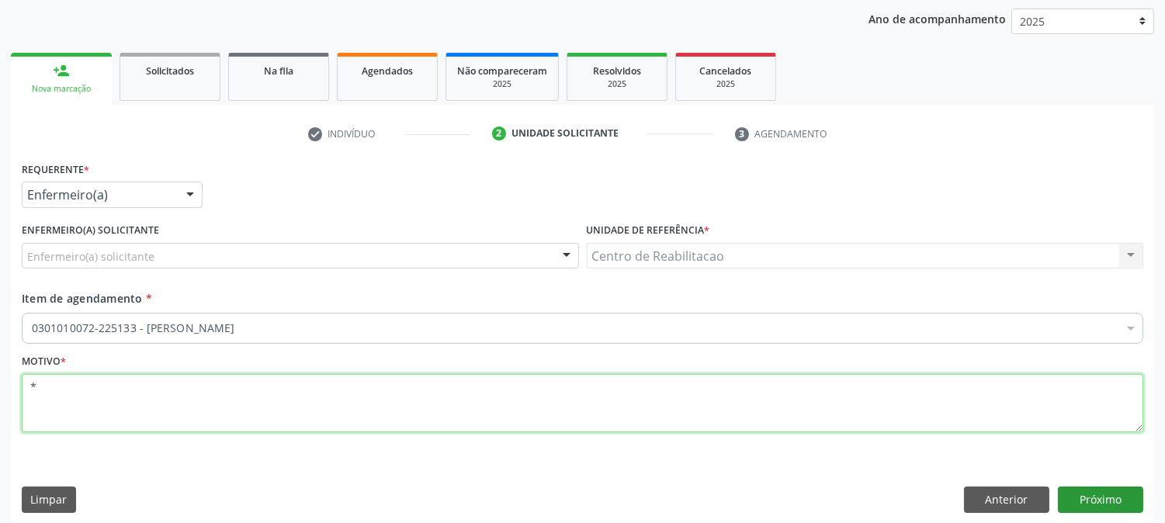
type textarea "*"
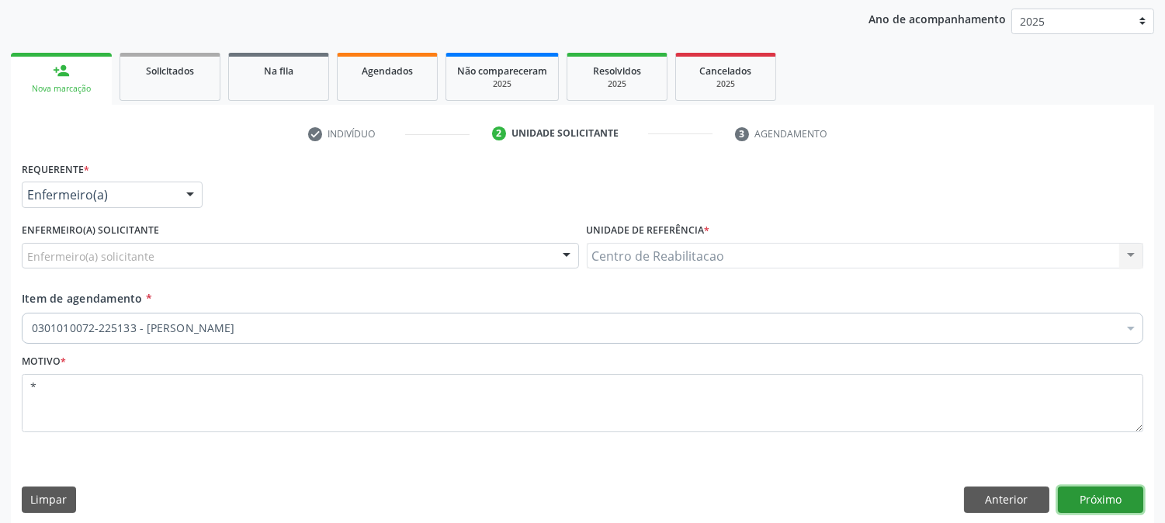
click at [1118, 498] on button "Próximo" at bounding box center [1100, 500] width 85 height 26
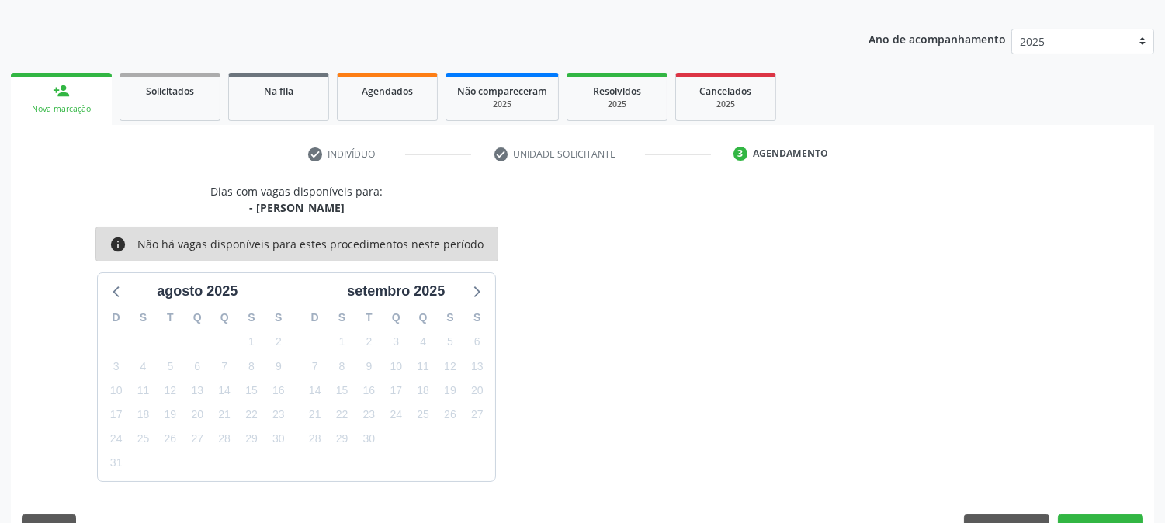
scroll to position [197, 0]
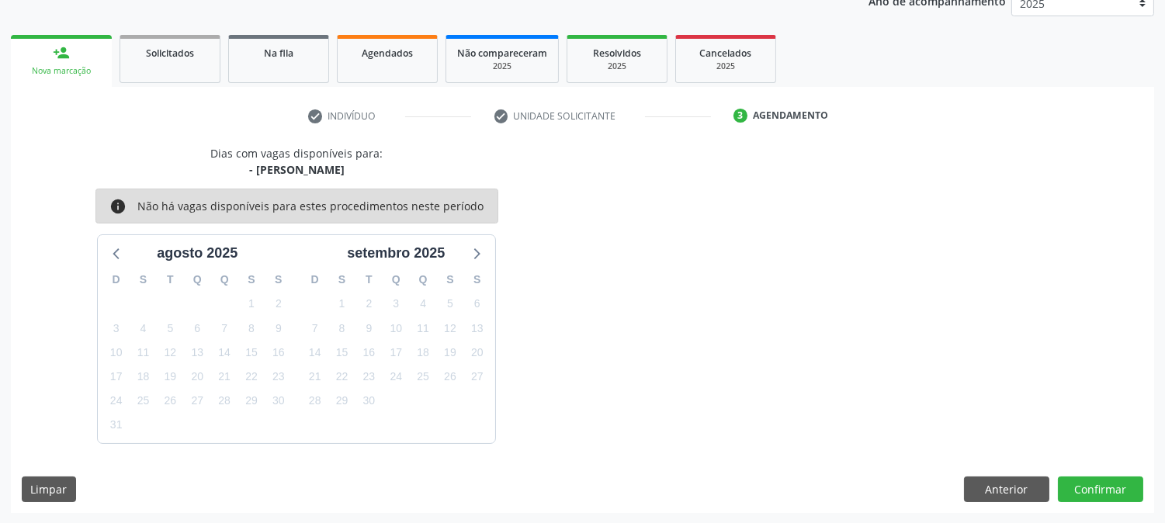
click at [749, 262] on div "Dias com vagas disponíveis para: - Médico Psiquiatra info Não há vagas disponív…" at bounding box center [582, 294] width 1143 height 298
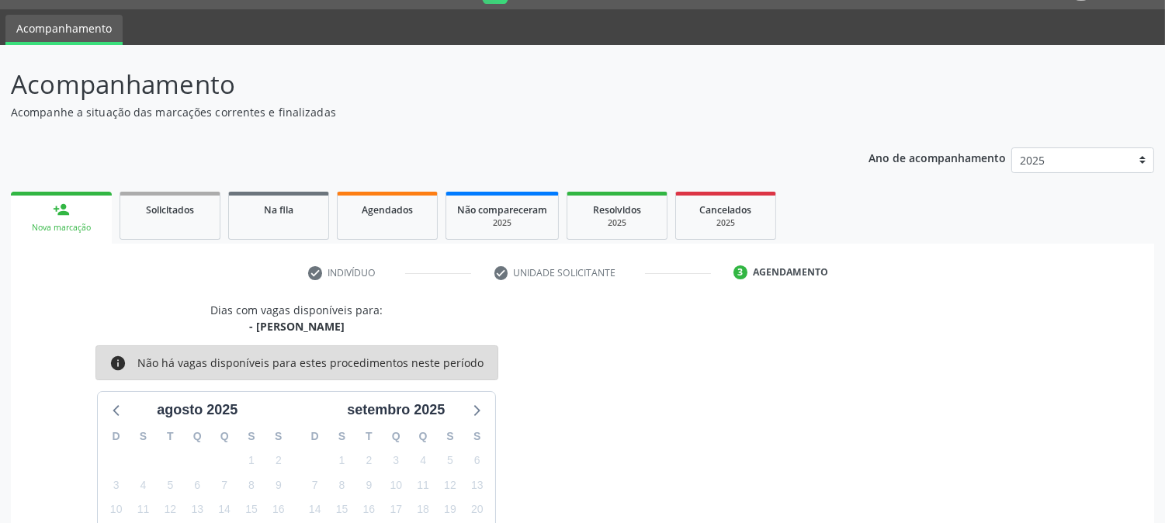
scroll to position [25, 0]
